Goal: Task Accomplishment & Management: Complete application form

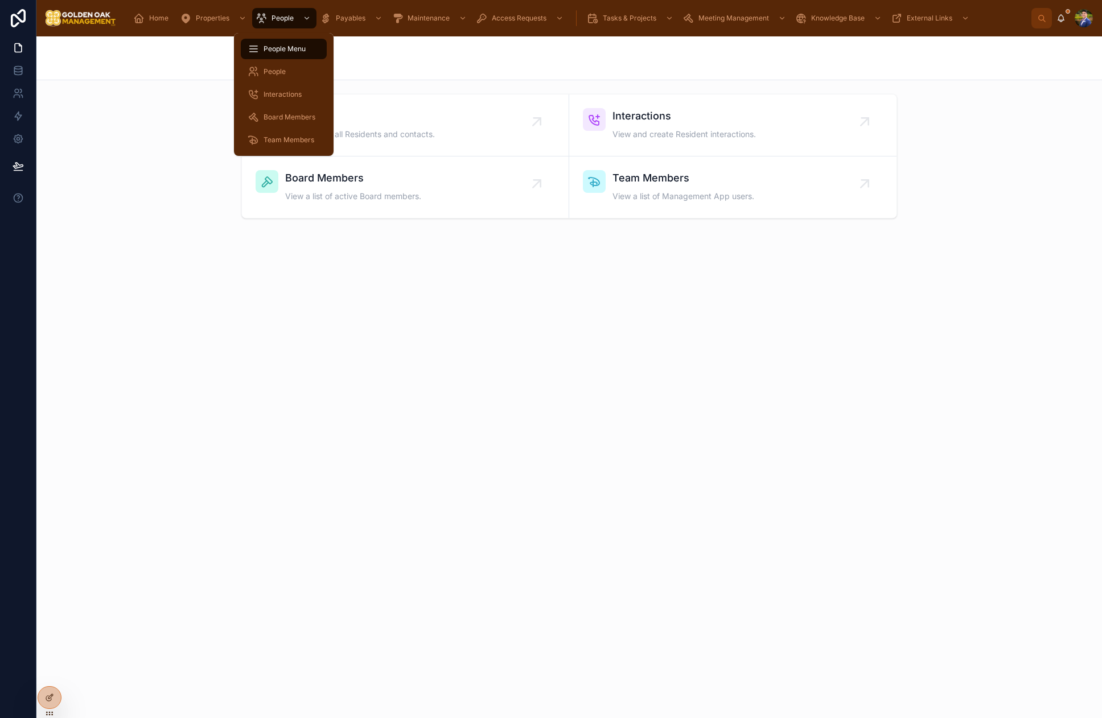
click at [287, 93] on span "Interactions" at bounding box center [283, 94] width 38 height 9
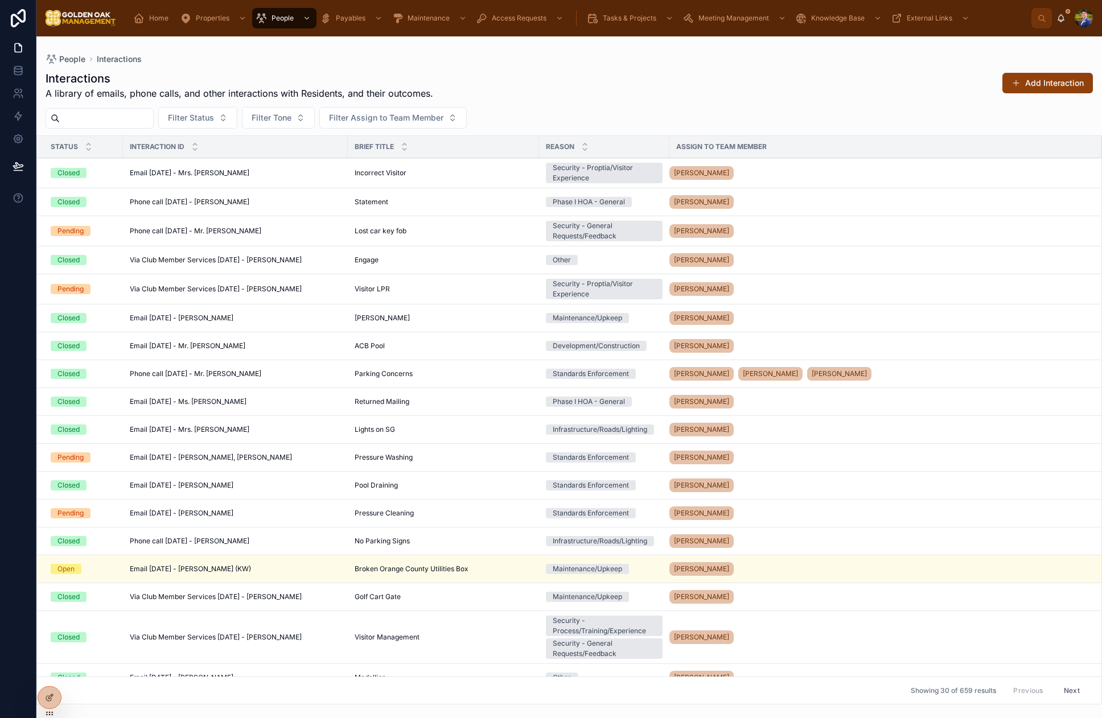
click at [1043, 86] on button "Add Interaction" at bounding box center [1047, 83] width 91 height 20
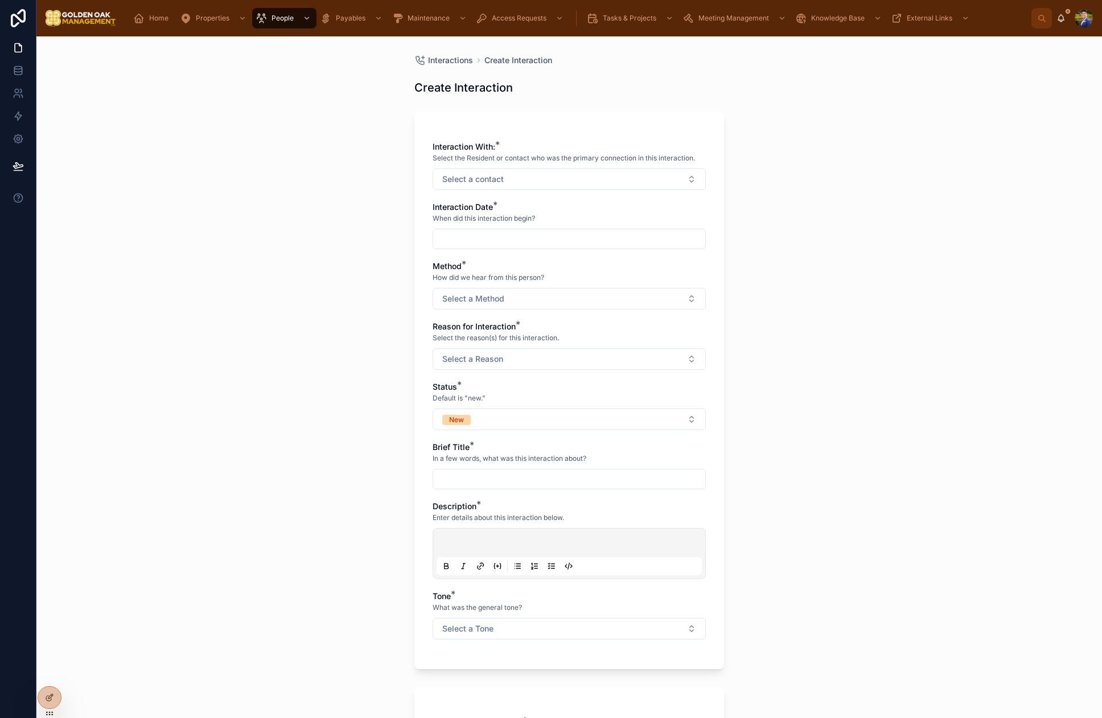
click at [543, 181] on button "Select a contact" at bounding box center [569, 179] width 273 height 22
type input "******"
click at [557, 223] on span "[PERSON_NAME]" at bounding box center [527, 225] width 65 height 11
click at [463, 248] on div at bounding box center [569, 240] width 273 height 20
click at [502, 365] on span "Select a Reason" at bounding box center [472, 360] width 61 height 11
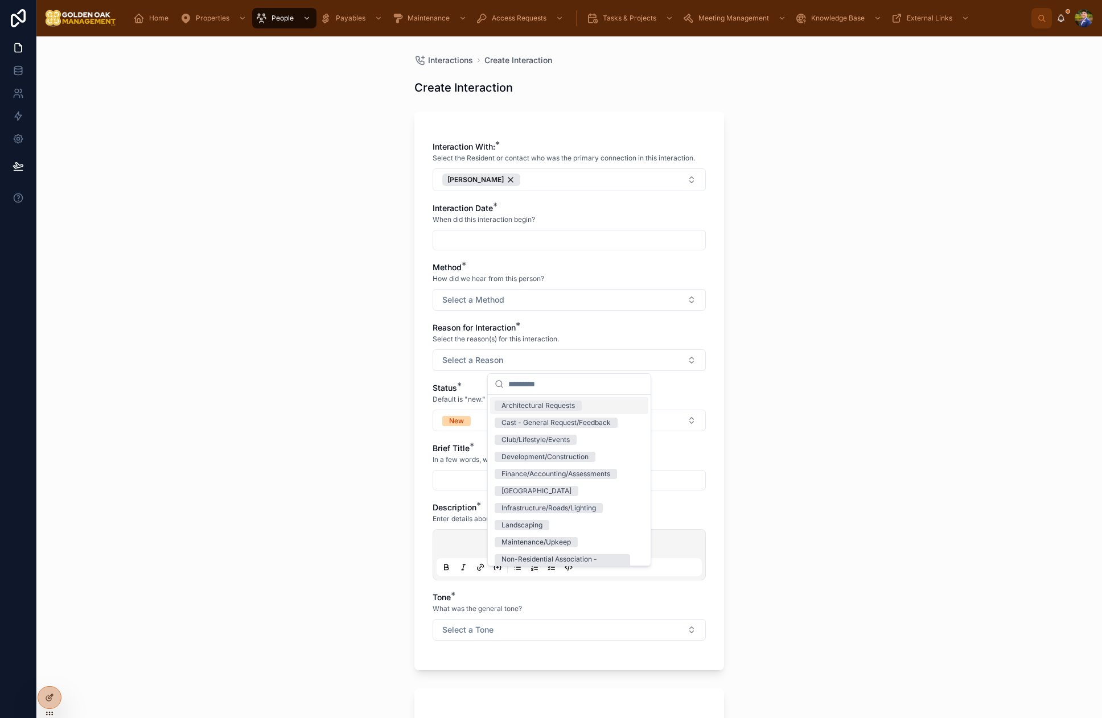
click at [486, 246] on input "text" at bounding box center [569, 240] width 272 height 16
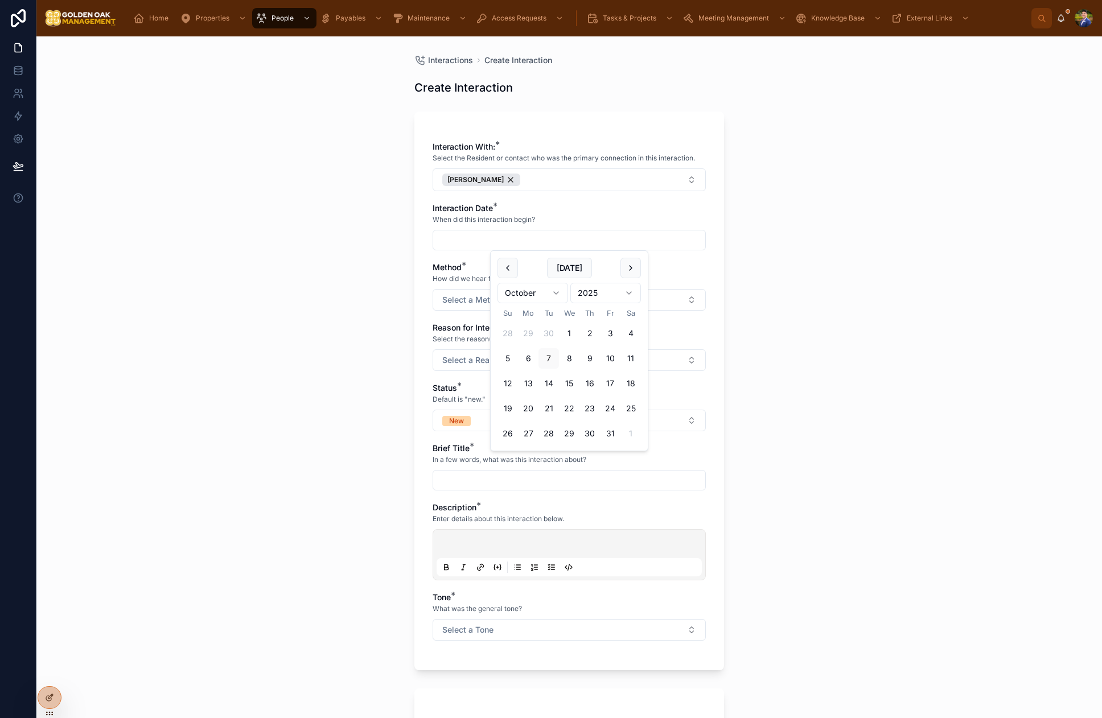
click at [555, 361] on button "7" at bounding box center [549, 358] width 20 height 20
type input "*********"
click at [860, 307] on div "Interactions Create Interaction Create Interaction Interaction With: * Select t…" at bounding box center [569, 377] width 1066 height 682
click at [610, 302] on button "Select a Method" at bounding box center [569, 300] width 273 height 22
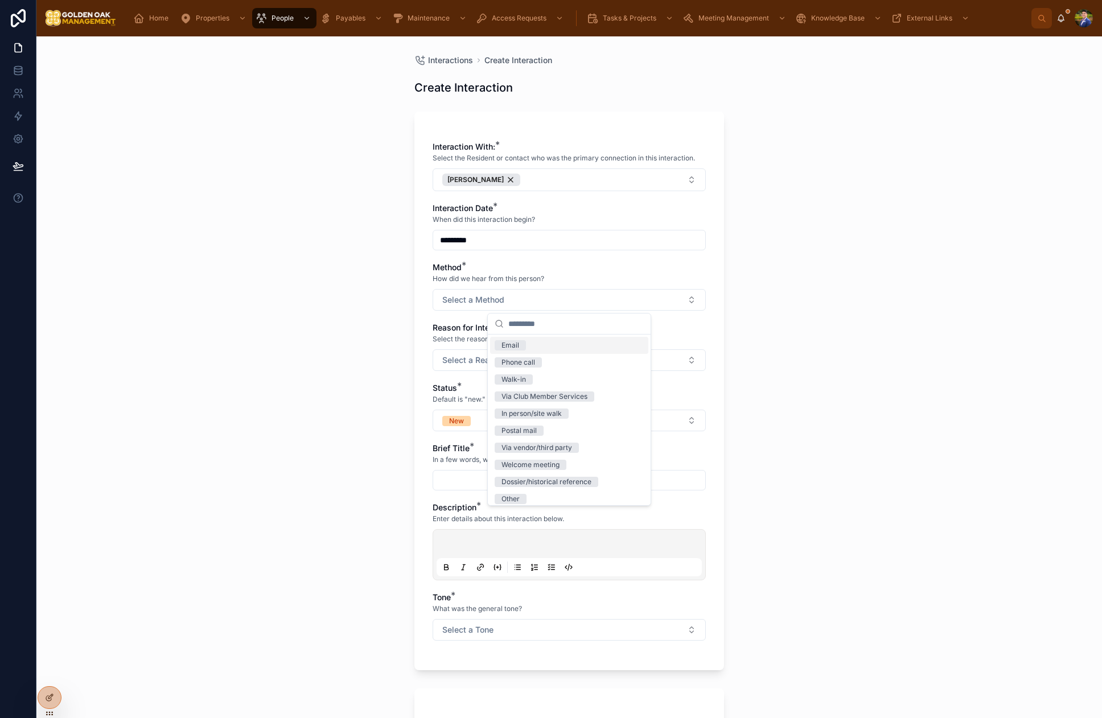
click at [541, 346] on div "Email" at bounding box center [569, 345] width 158 height 17
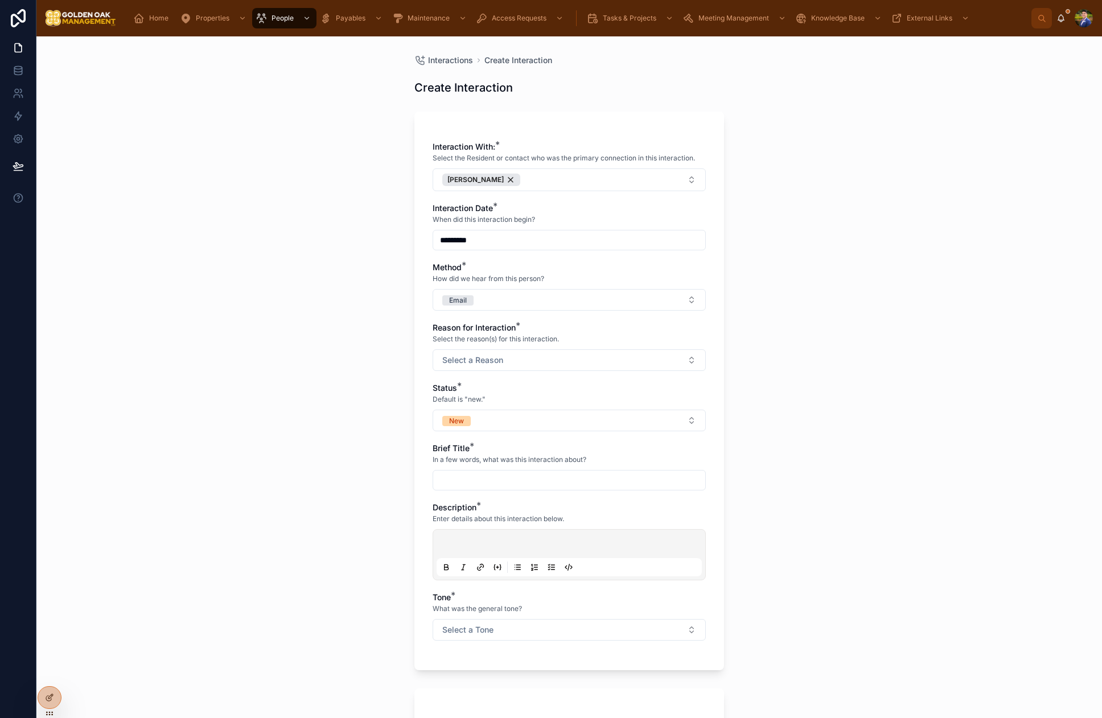
click at [507, 351] on button "Select a Reason" at bounding box center [569, 361] width 273 height 22
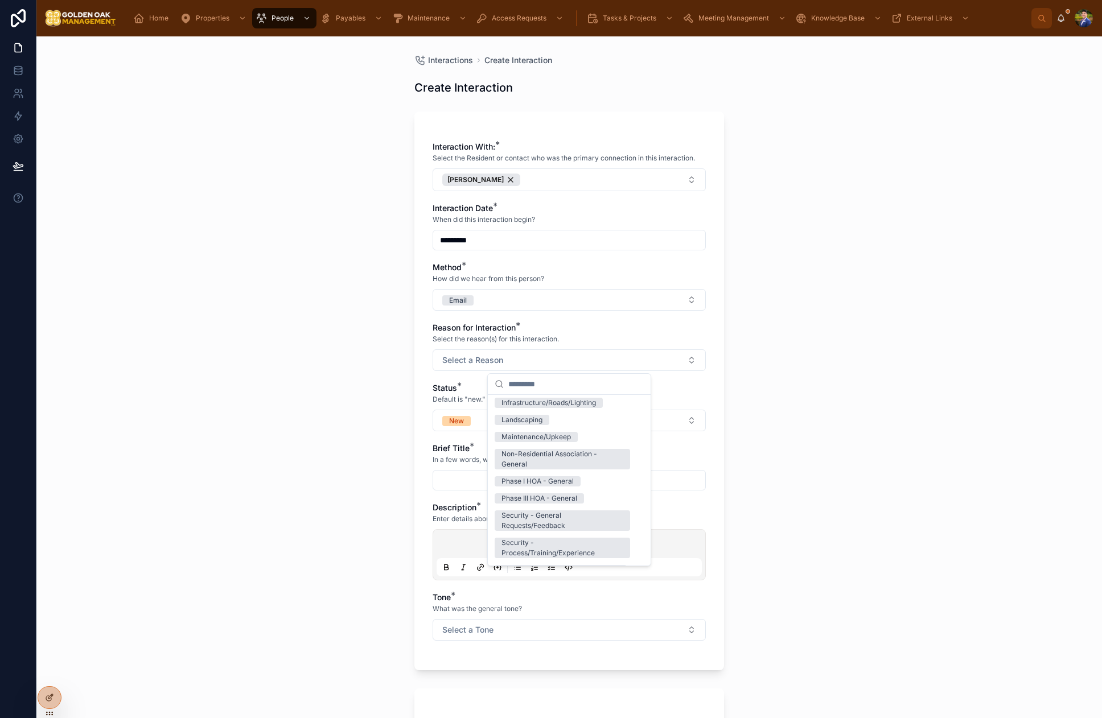
scroll to position [206, 0]
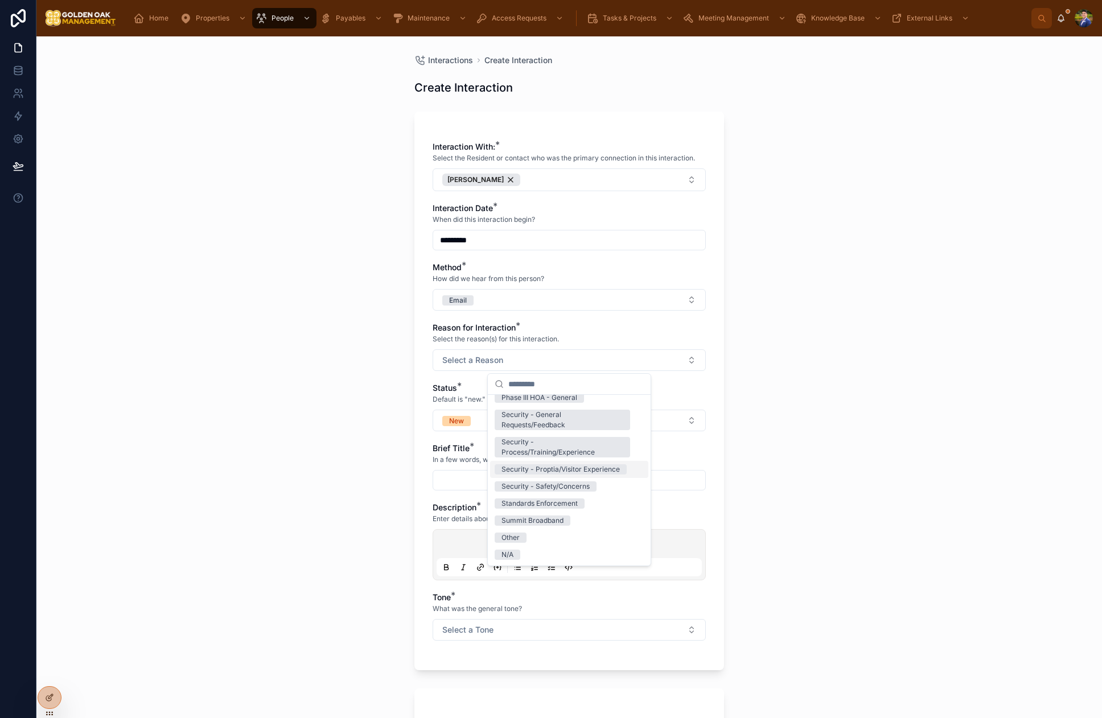
click at [581, 471] on div "Security - Proptia/Visitor Experience" at bounding box center [561, 470] width 118 height 10
click at [447, 410] on button "New" at bounding box center [569, 421] width 273 height 22
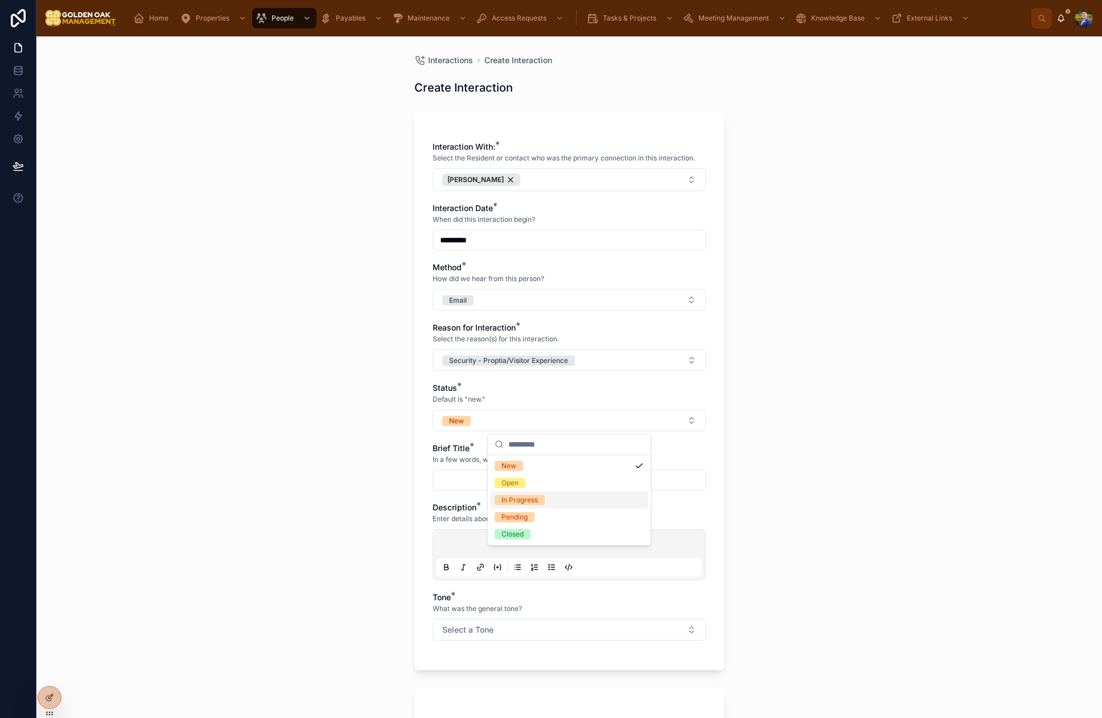
click at [535, 500] on div "In Progress" at bounding box center [520, 500] width 36 height 10
click at [508, 484] on input "text" at bounding box center [569, 480] width 272 height 16
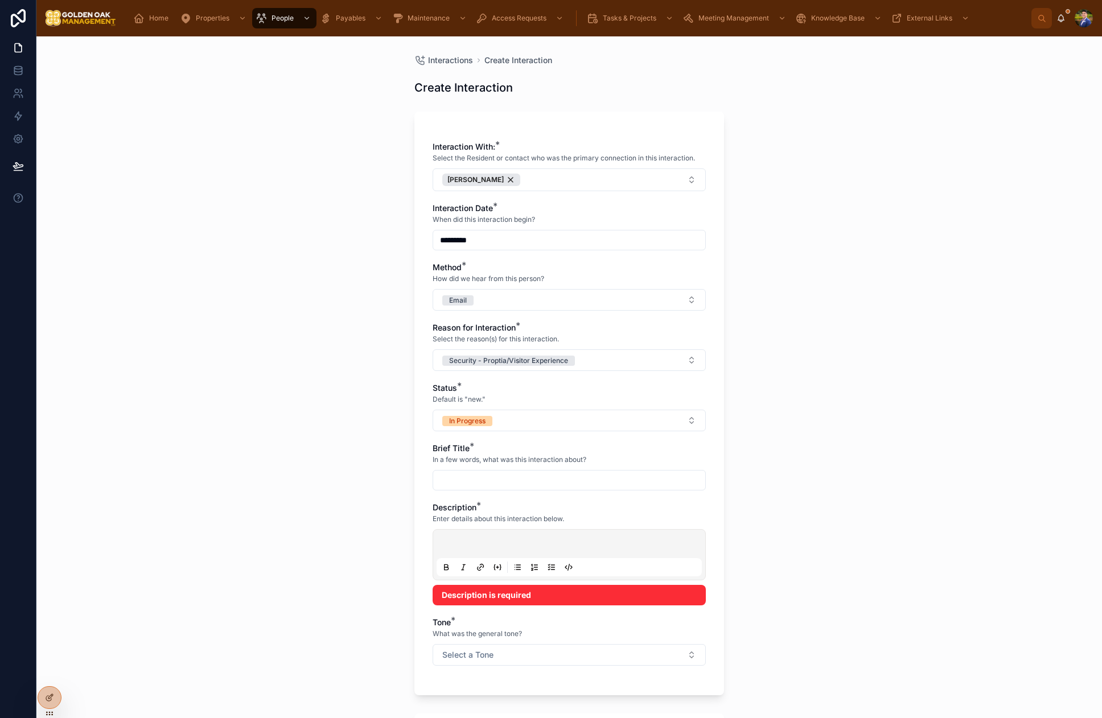
click at [476, 548] on p at bounding box center [571, 545] width 265 height 11
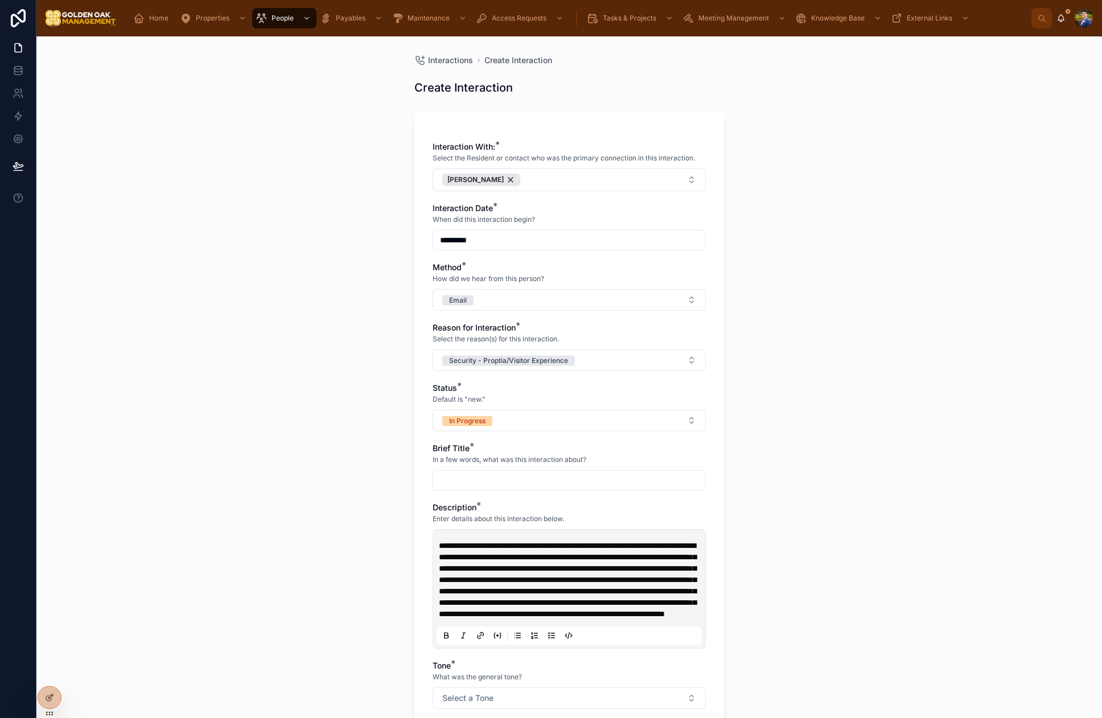
click at [476, 474] on input "text" at bounding box center [569, 480] width 272 height 16
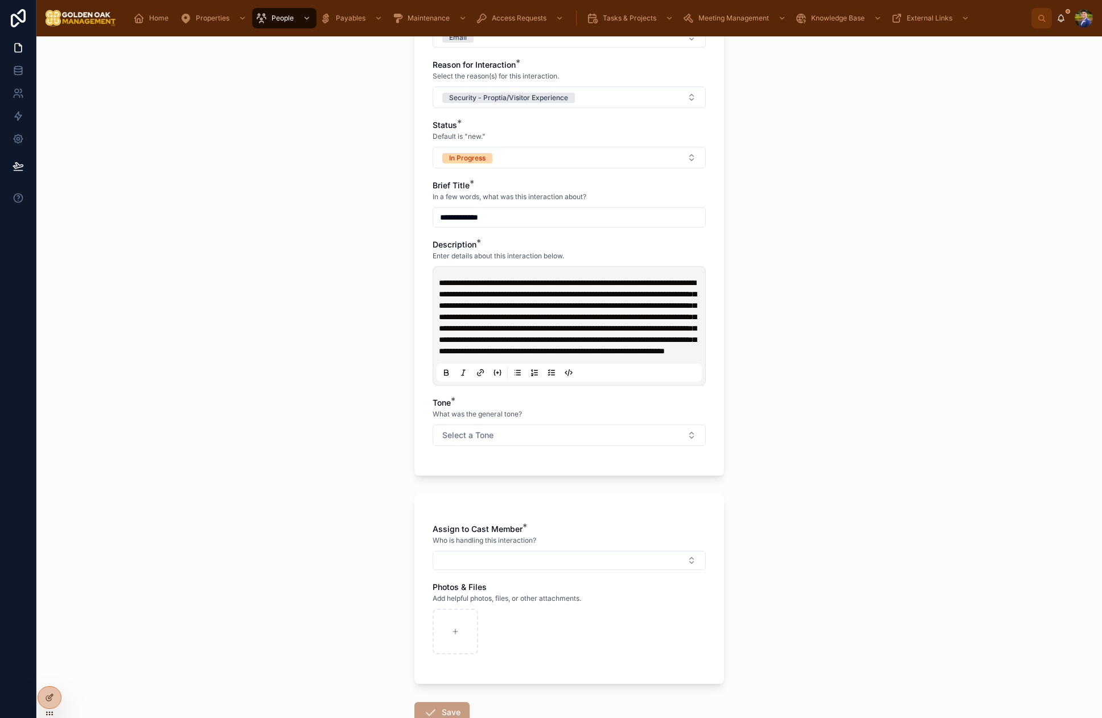
scroll to position [268, 0]
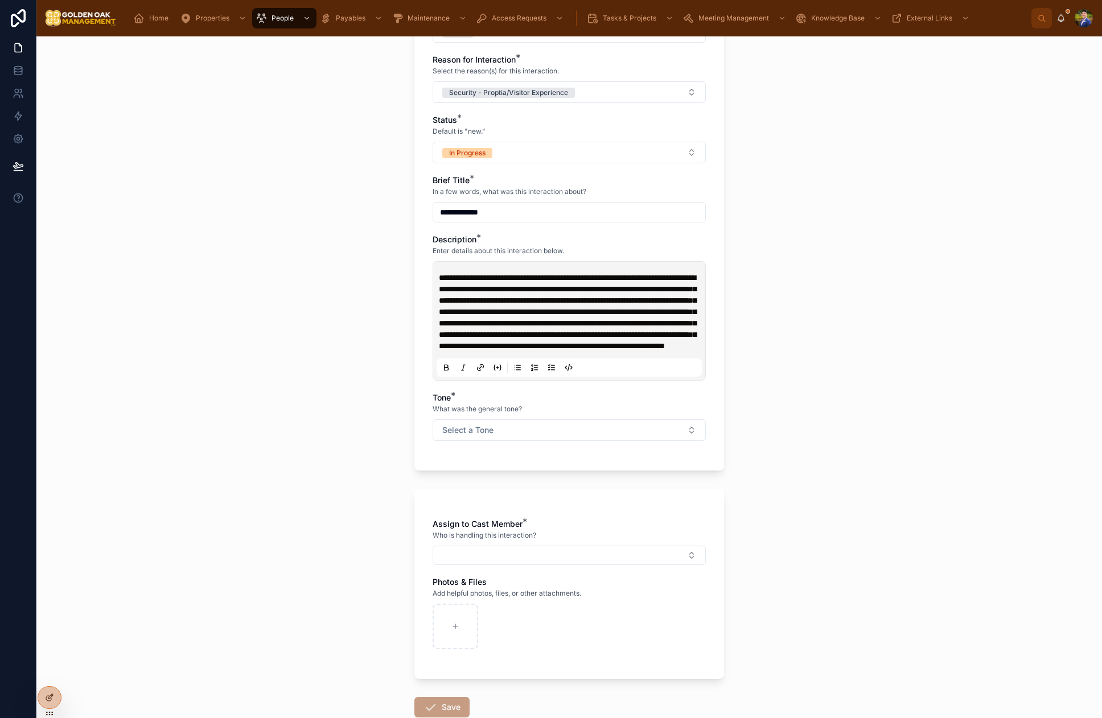
type input "**********"
click at [509, 441] on button "Select a Tone" at bounding box center [569, 431] width 273 height 22
click at [515, 541] on div "Negative/Complaint" at bounding box center [534, 544] width 64 height 10
click at [485, 565] on button "Select Button" at bounding box center [569, 555] width 273 height 19
click at [540, 641] on div "[PERSON_NAME]" at bounding box center [569, 635] width 158 height 18
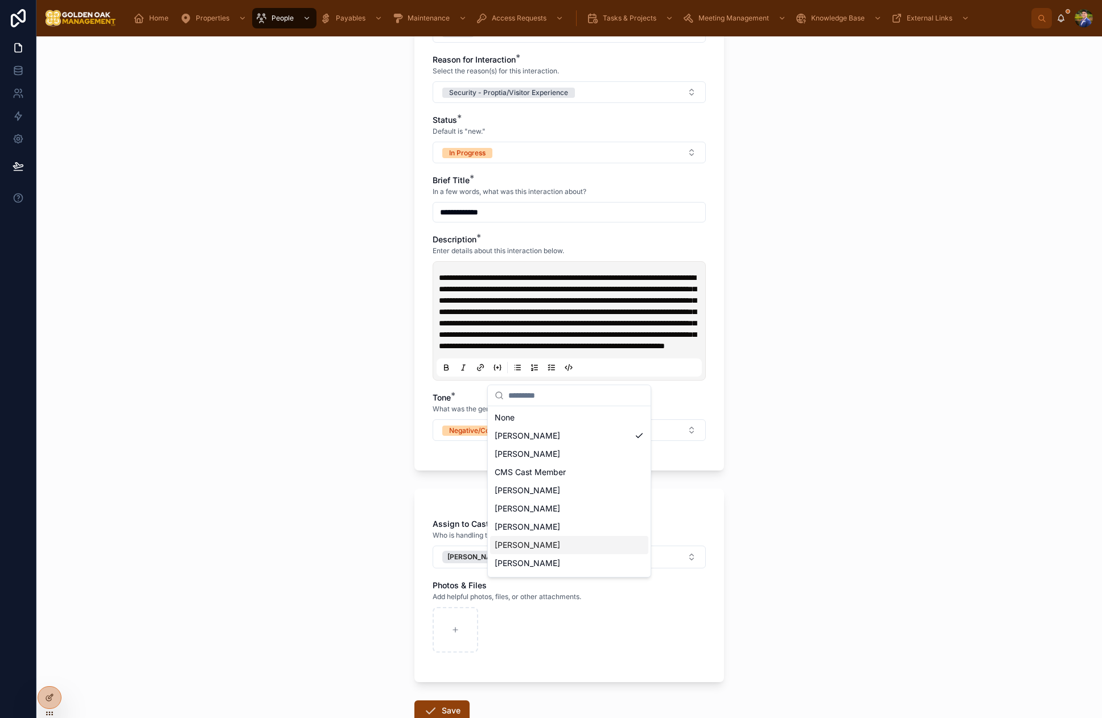
click at [824, 545] on div "**********" at bounding box center [569, 377] width 1066 height 682
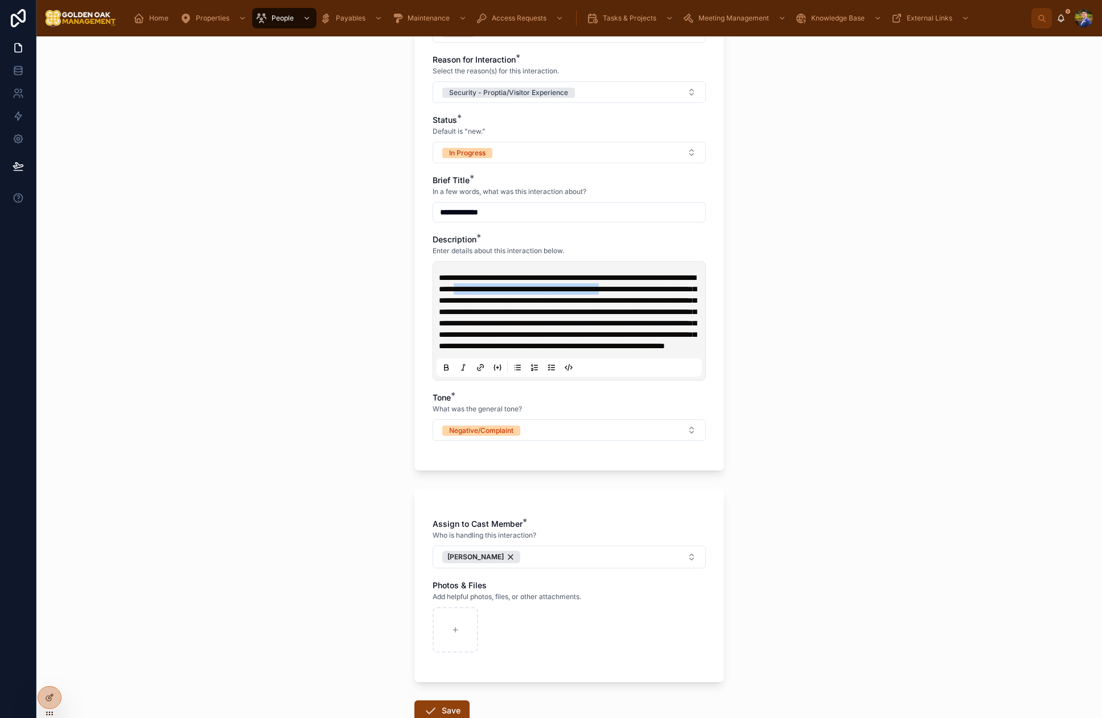
drag, startPoint x: 560, startPoint y: 290, endPoint x: 518, endPoint y: 302, distance: 43.8
click at [516, 302] on span "**********" at bounding box center [567, 312] width 257 height 76
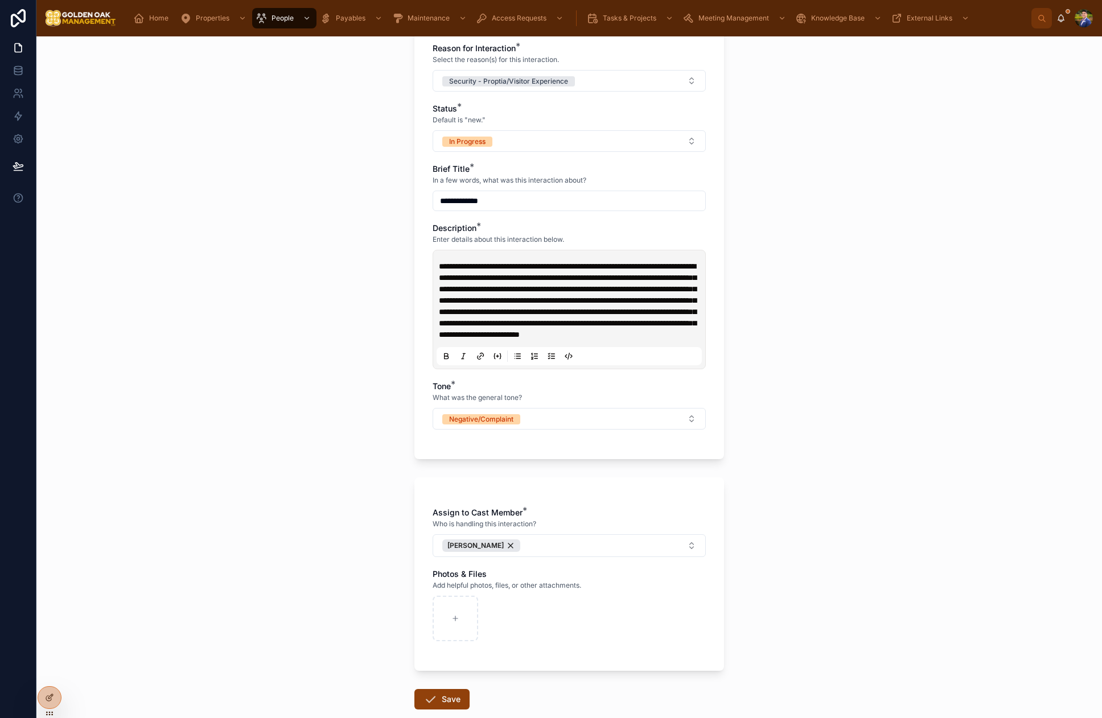
click at [579, 340] on p "**********" at bounding box center [571, 301] width 265 height 80
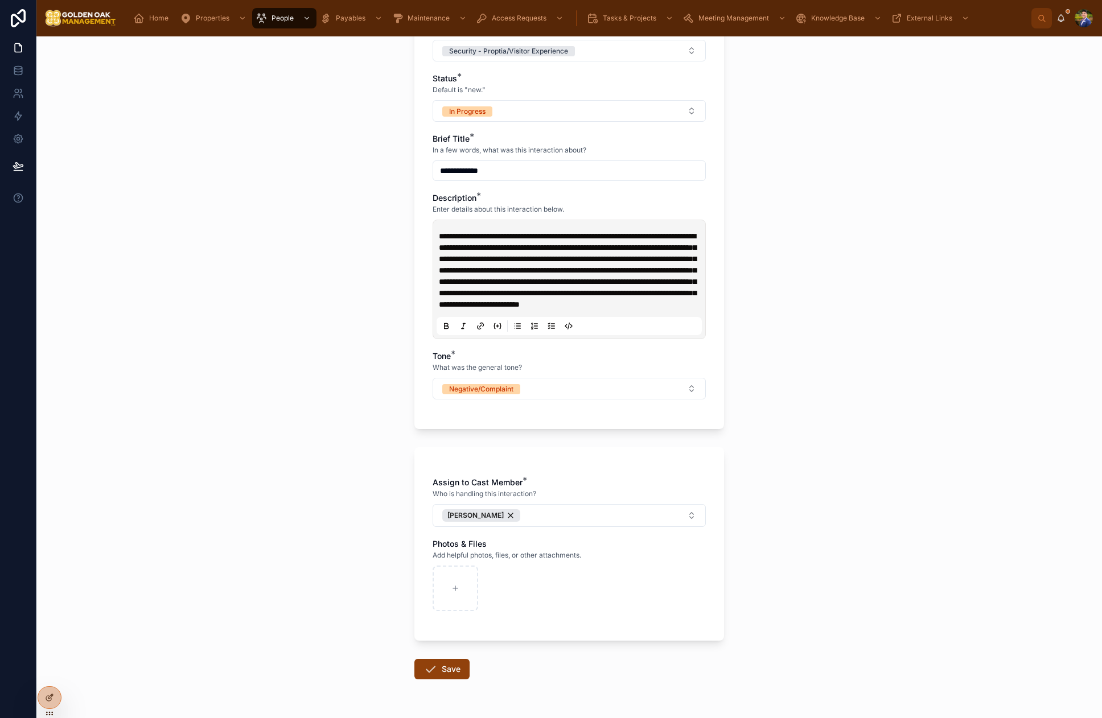
scroll to position [311, 0]
click at [446, 678] on button "Save" at bounding box center [441, 667] width 55 height 20
